Goal: Communication & Community: Answer question/provide support

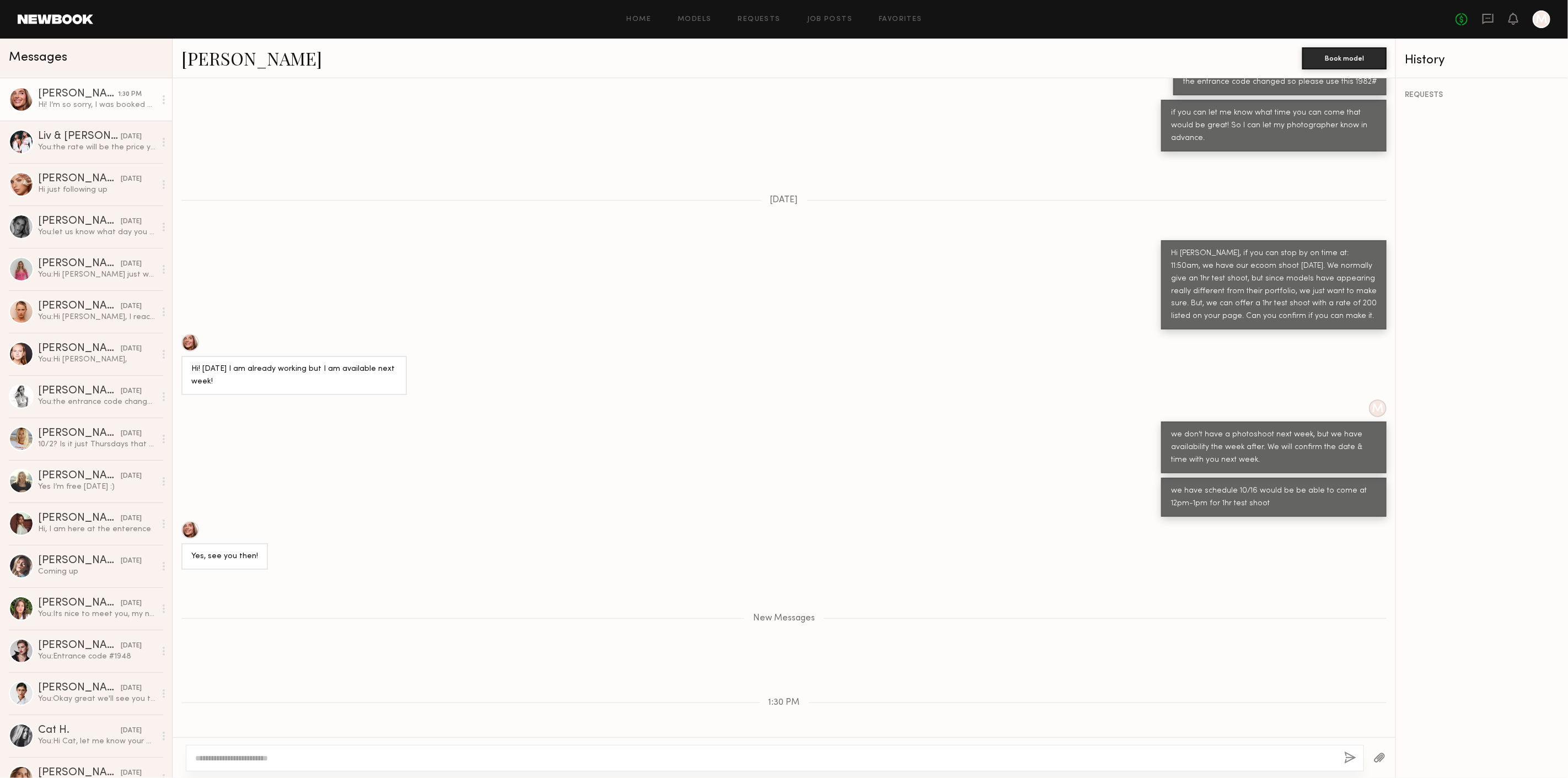
scroll to position [480, 0]
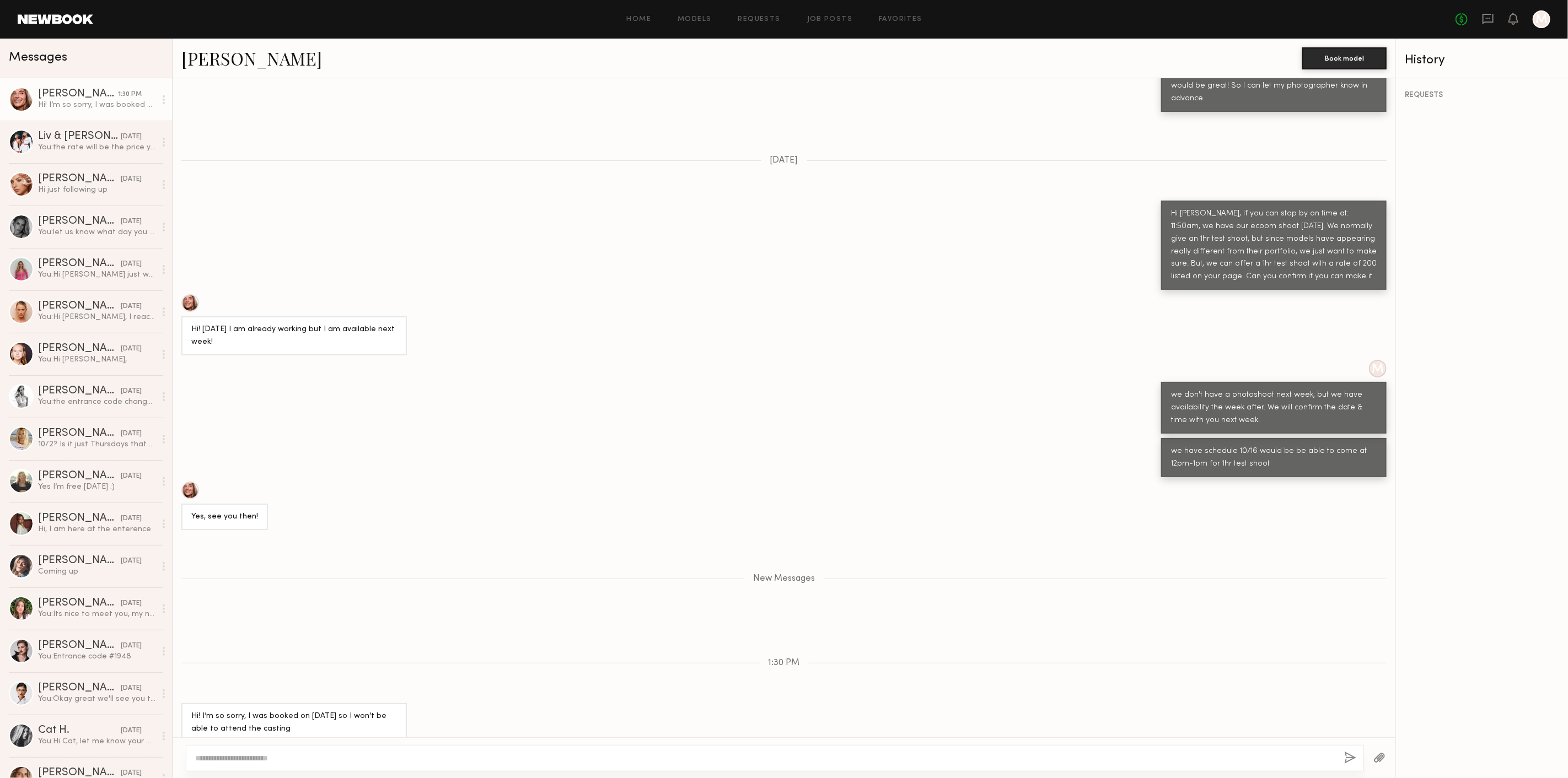
click at [329, 756] on textarea at bounding box center [765, 759] width 1140 height 11
click at [81, 147] on div "You: the rate will be the price you have mentioned for that hr" at bounding box center [97, 147] width 117 height 11
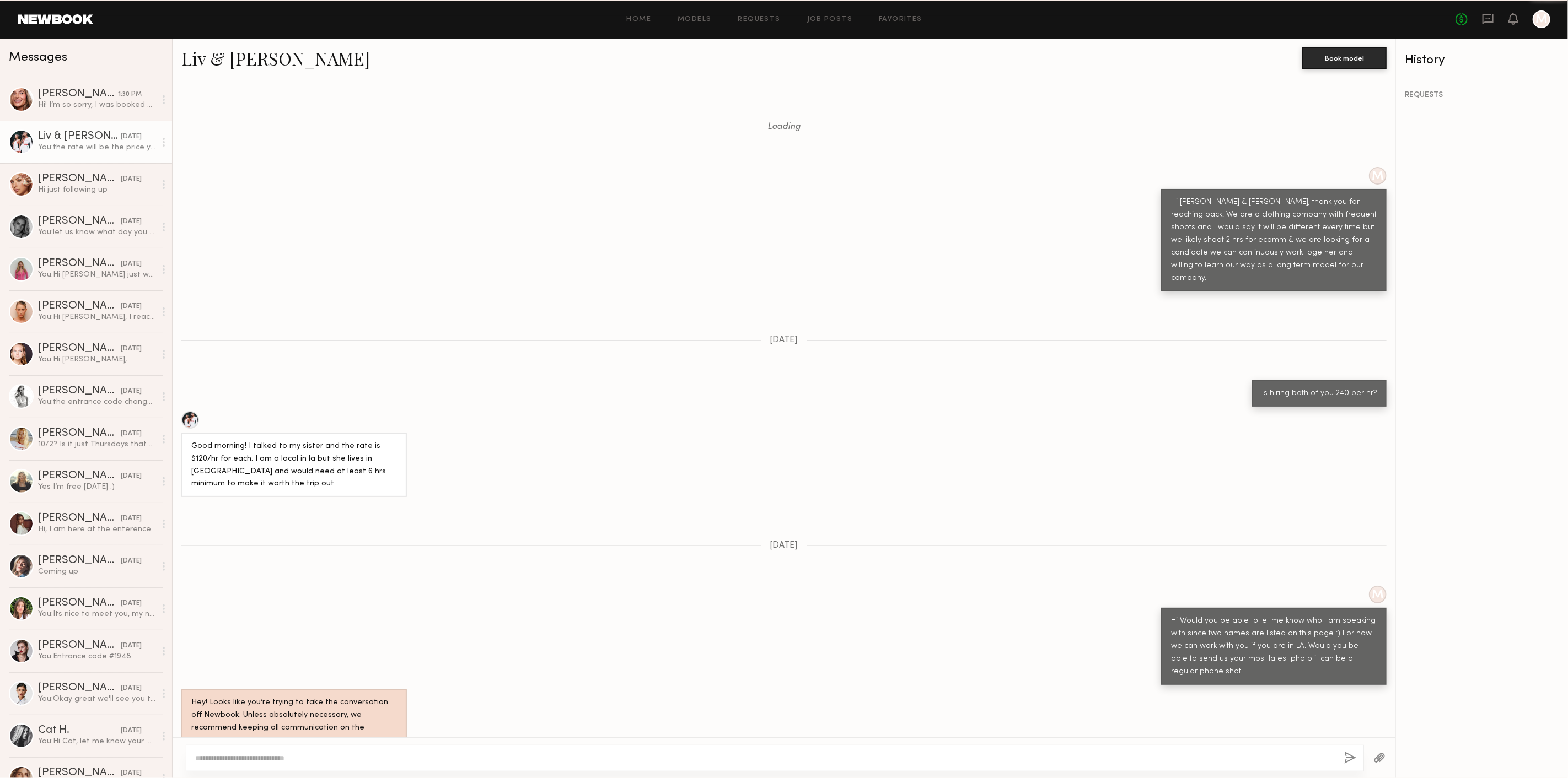
scroll to position [822, 0]
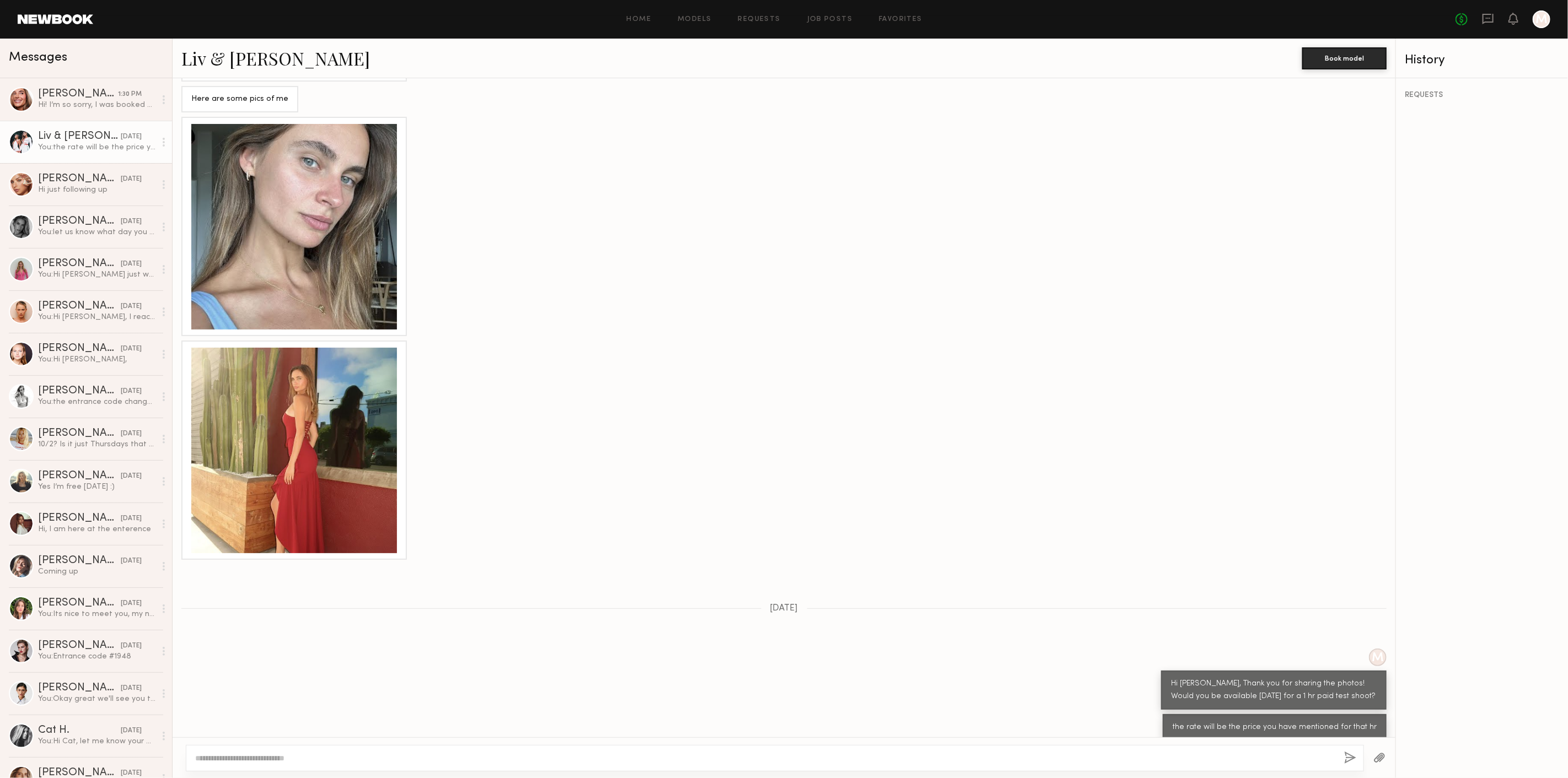
click at [595, 754] on textarea at bounding box center [765, 759] width 1140 height 11
click at [90, 105] on div "Hi! I’m so sorry, I was booked on [DATE] so I won’t be able to attend the casti…" at bounding box center [97, 105] width 117 height 11
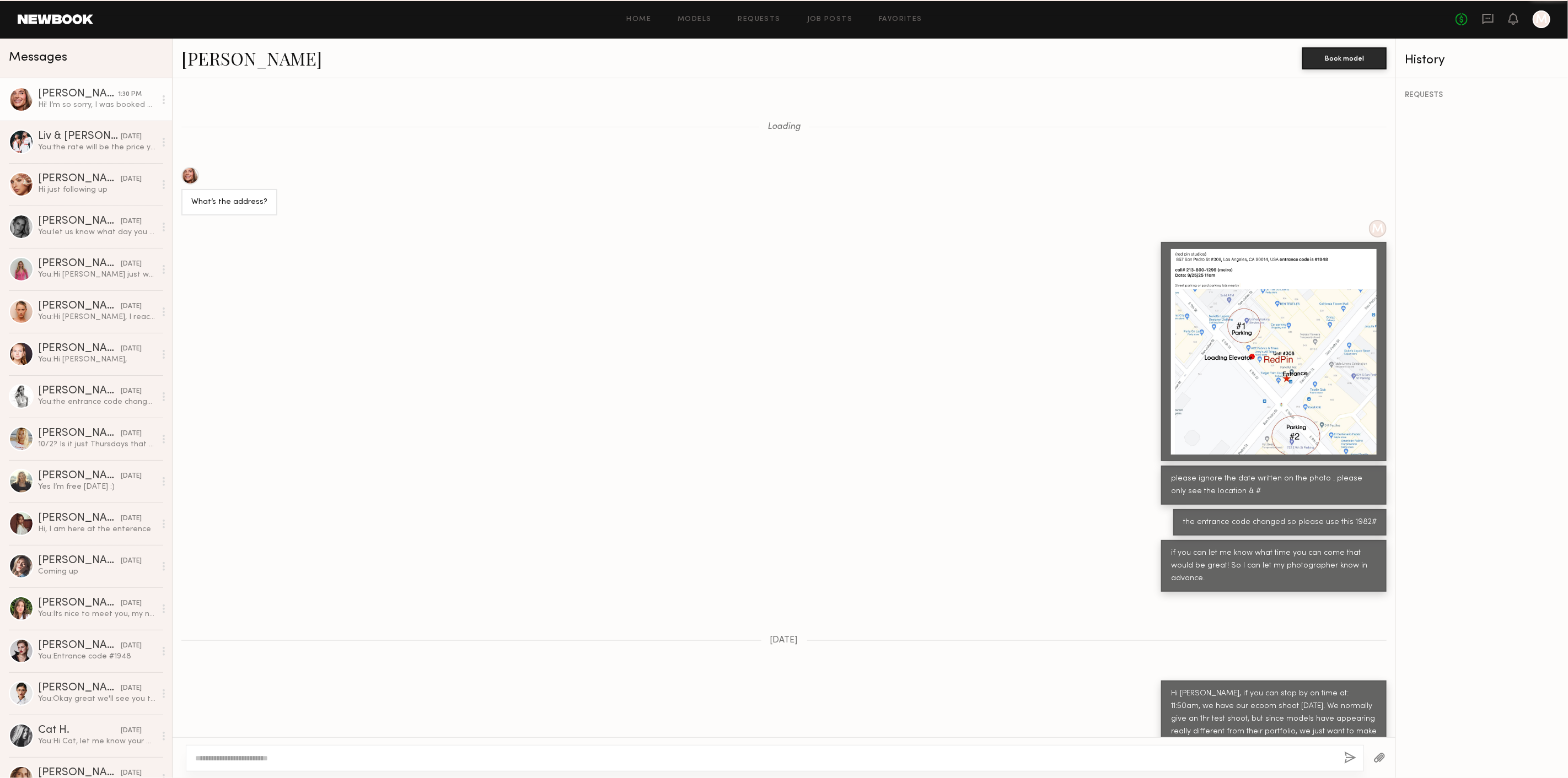
scroll to position [394, 0]
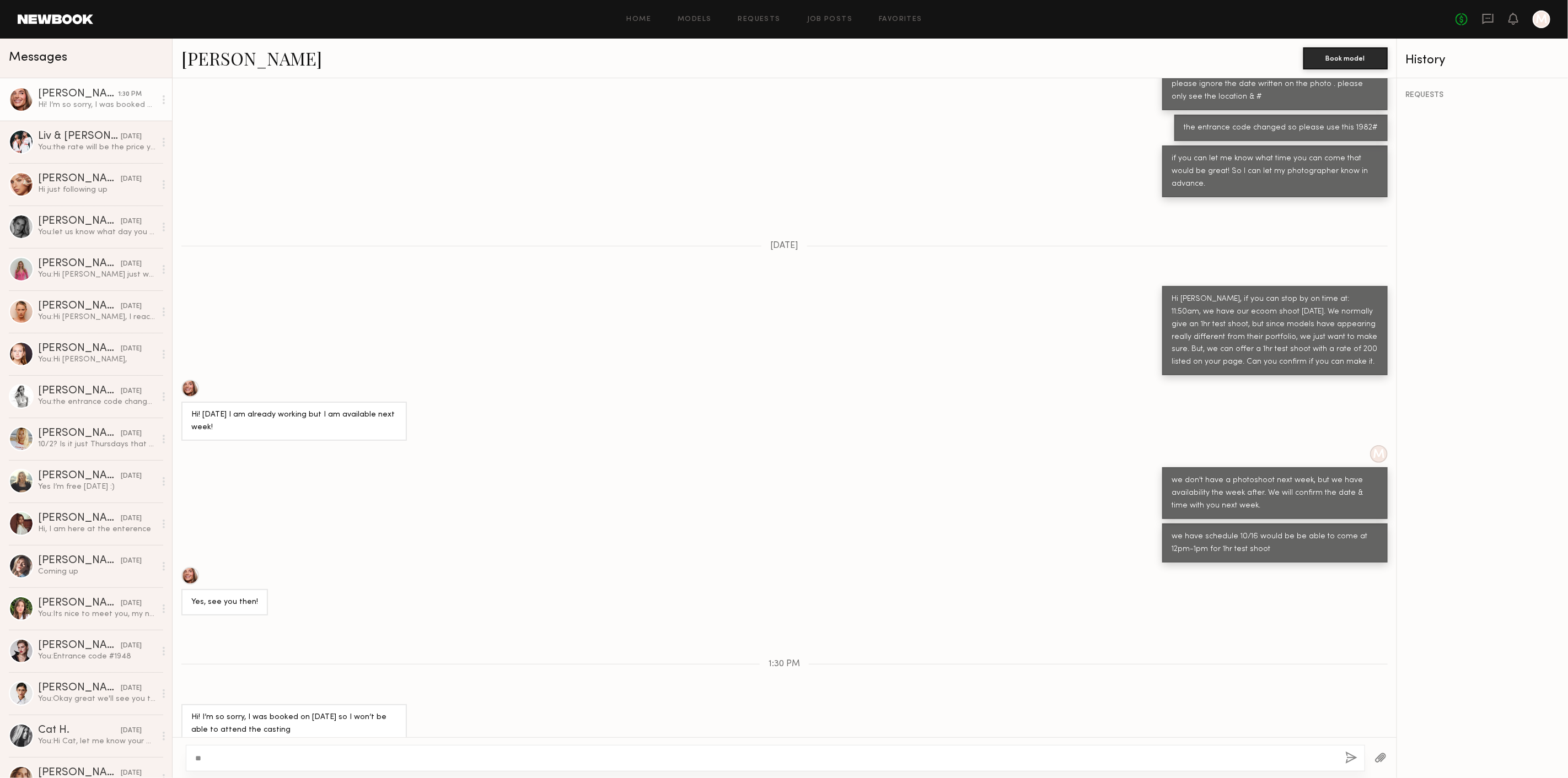
type textarea "*"
type textarea "**********"
drag, startPoint x: 268, startPoint y: 762, endPoint x: 186, endPoint y: 755, distance: 82.3
click at [186, 755] on div "**********" at bounding box center [775, 758] width 1179 height 26
